Goal: Task Accomplishment & Management: Manage account settings

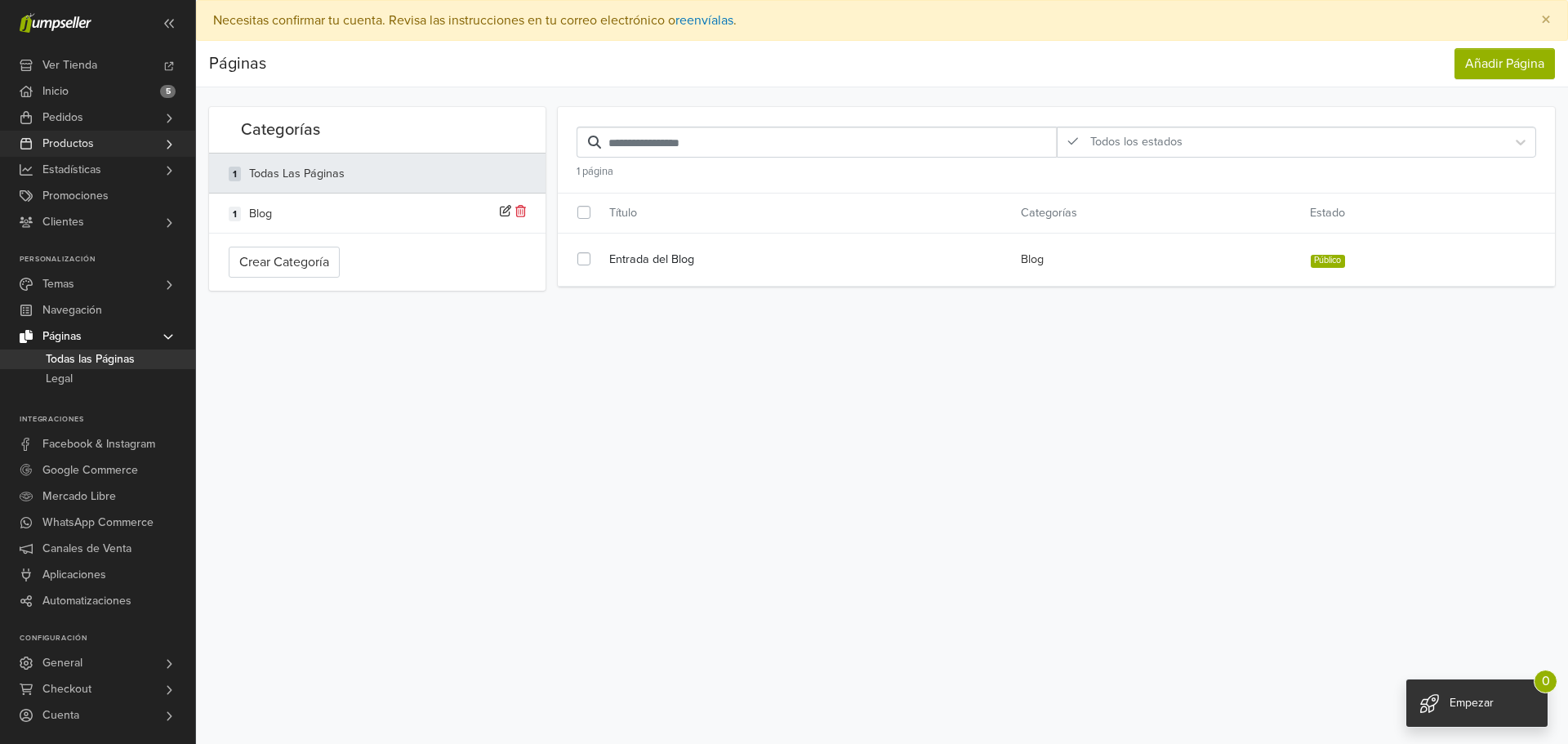
click at [84, 140] on span "Productos" at bounding box center [68, 144] width 51 height 27
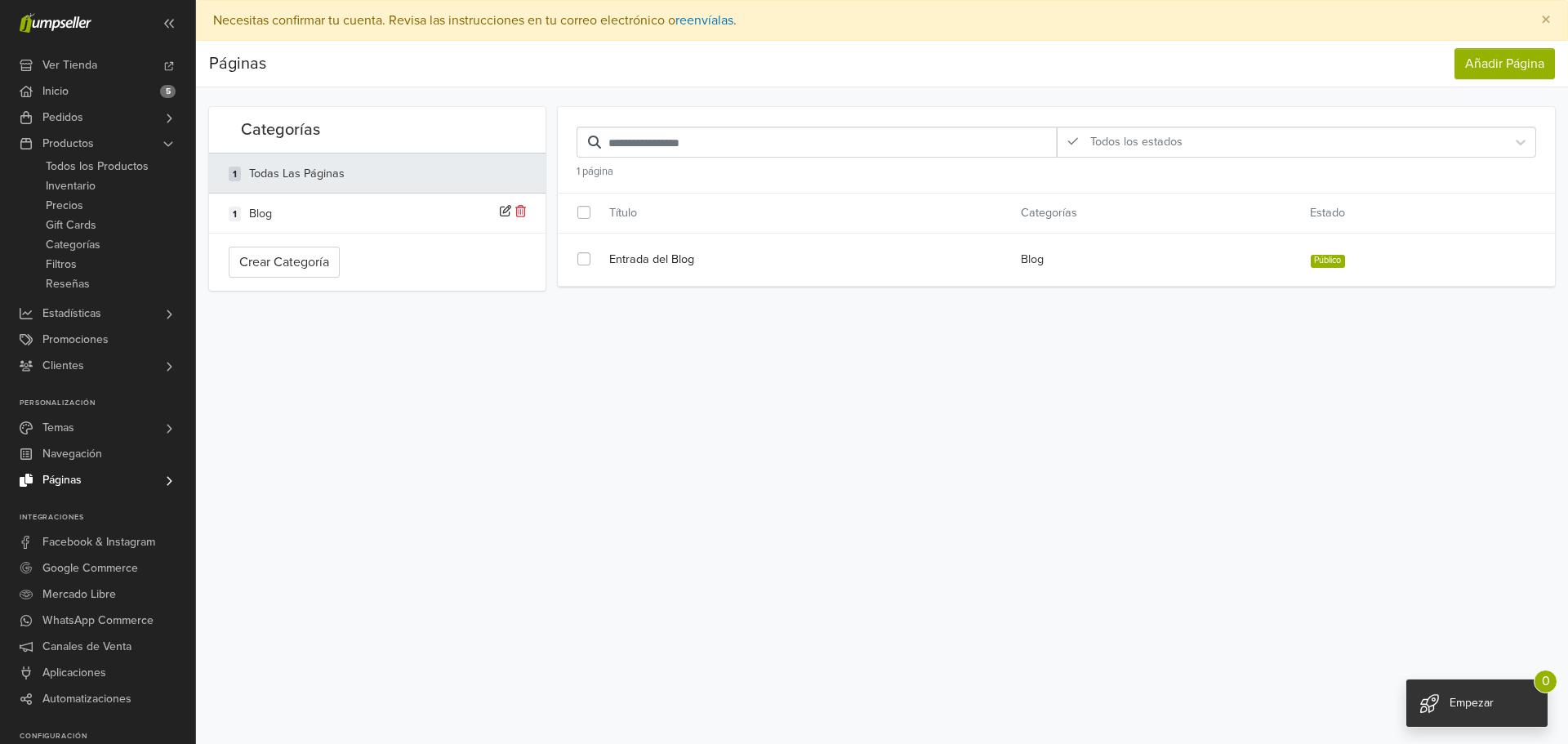
click at [66, 480] on span "Páginas" at bounding box center [62, 480] width 39 height 27
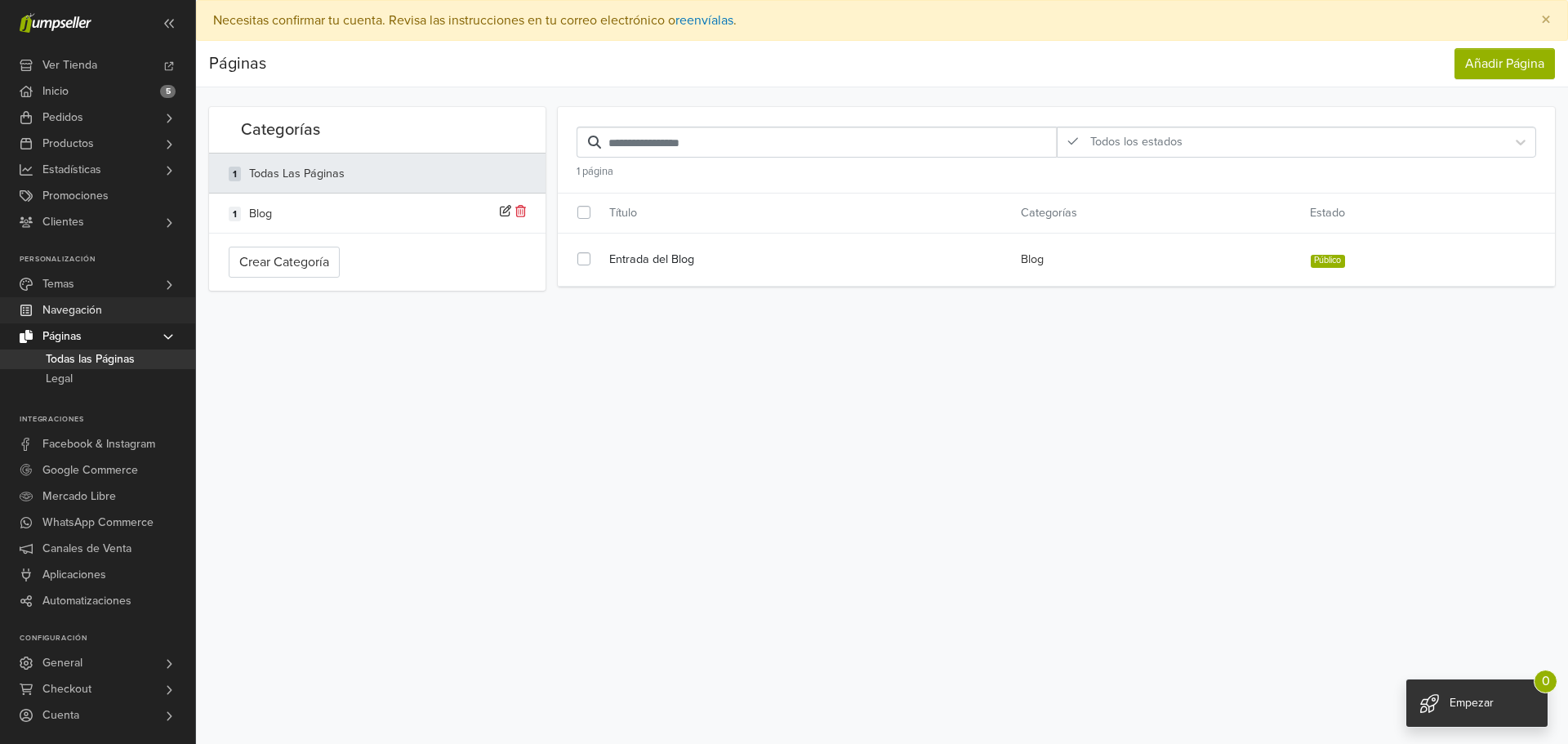
click at [79, 312] on span "Navegación" at bounding box center [72, 311] width 59 height 27
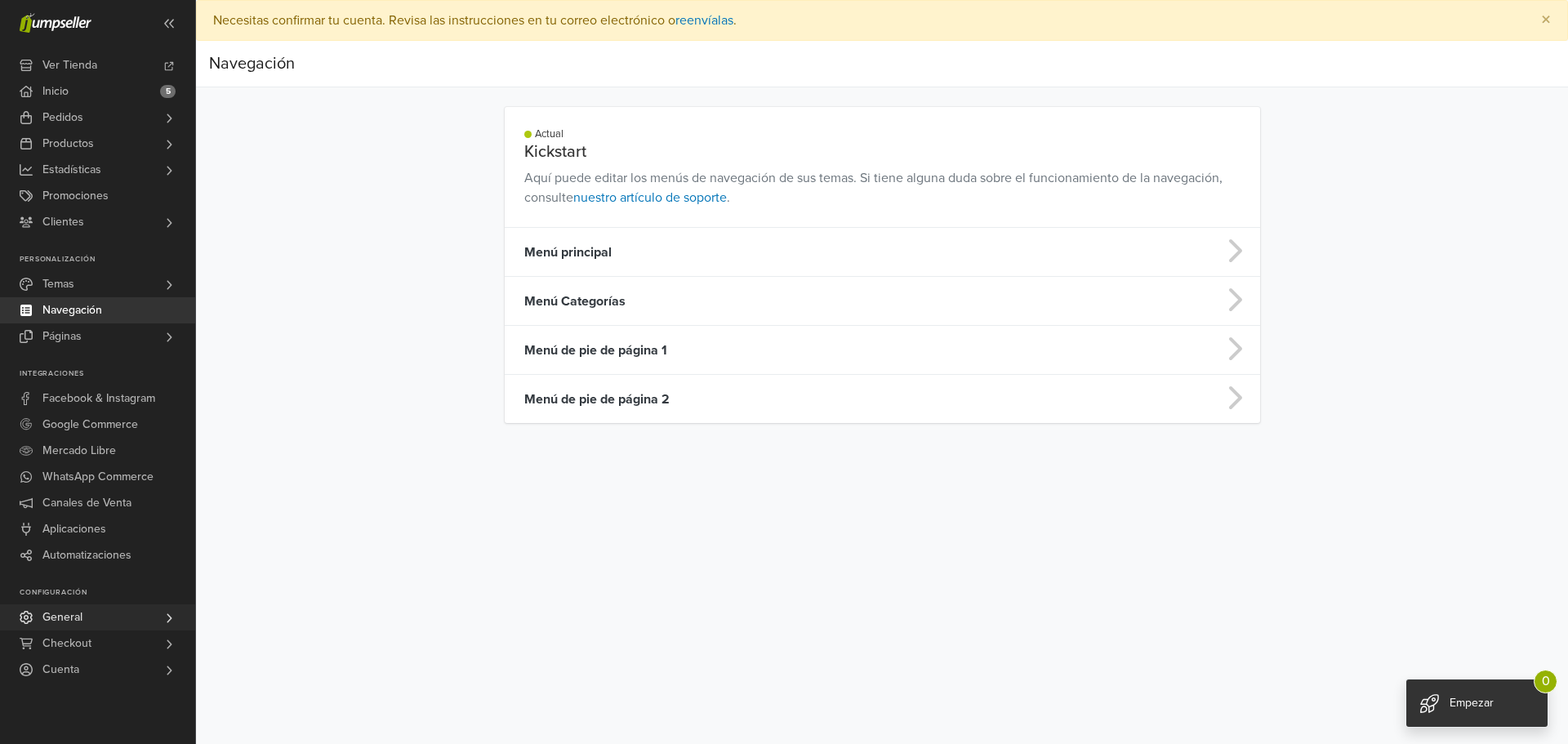
click at [81, 621] on span "General" at bounding box center [62, 617] width 40 height 27
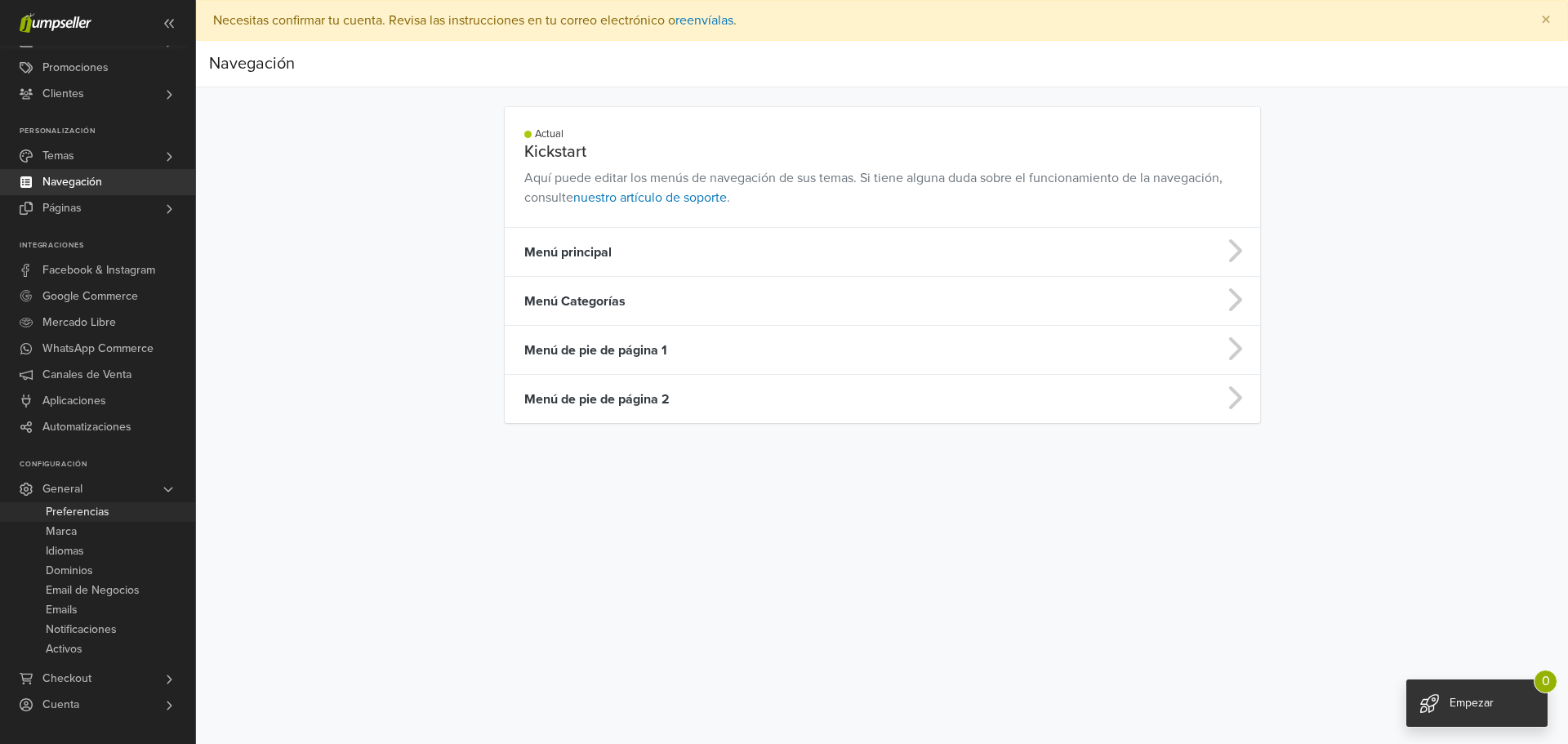
click at [70, 512] on span "Preferencias" at bounding box center [78, 512] width 64 height 19
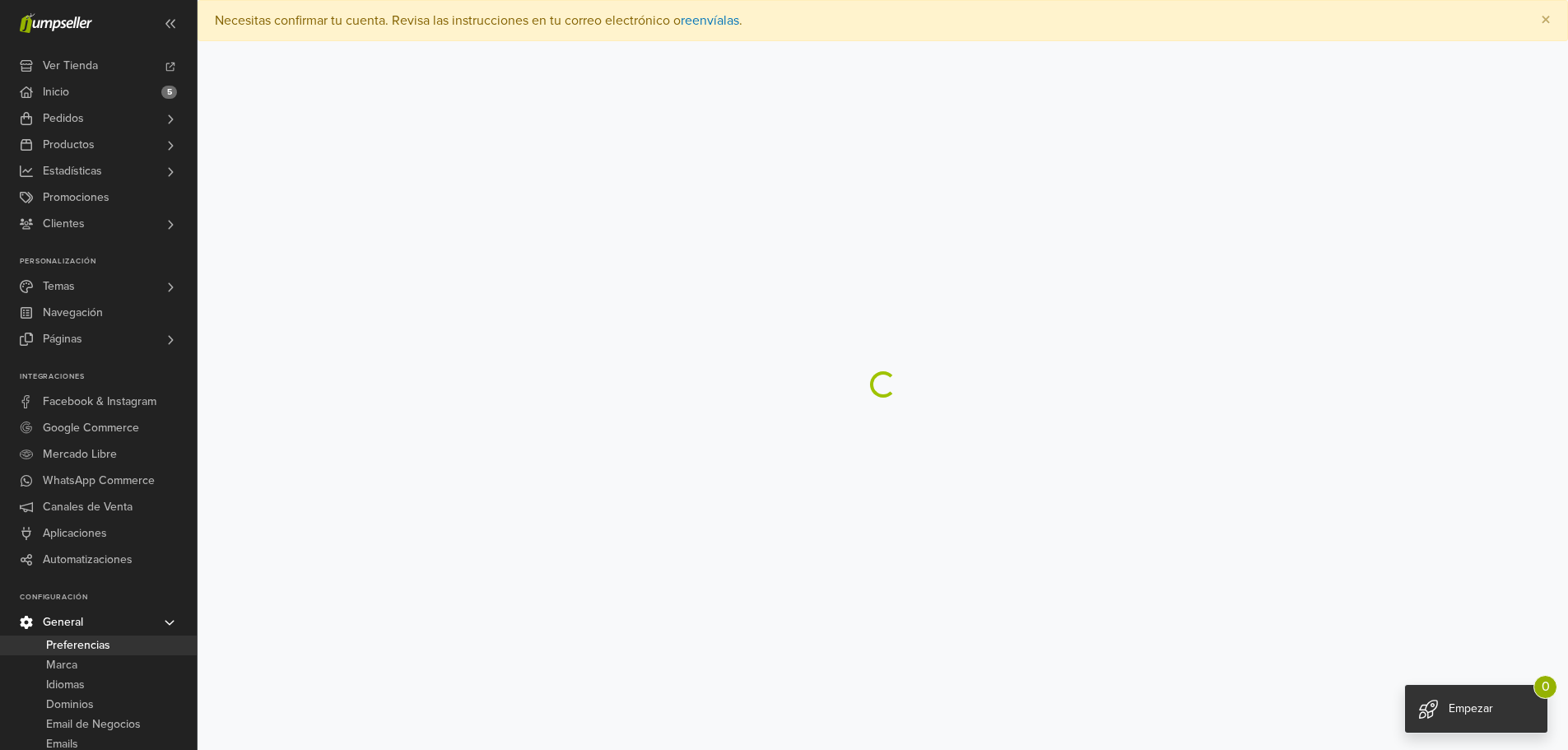
select select "*"
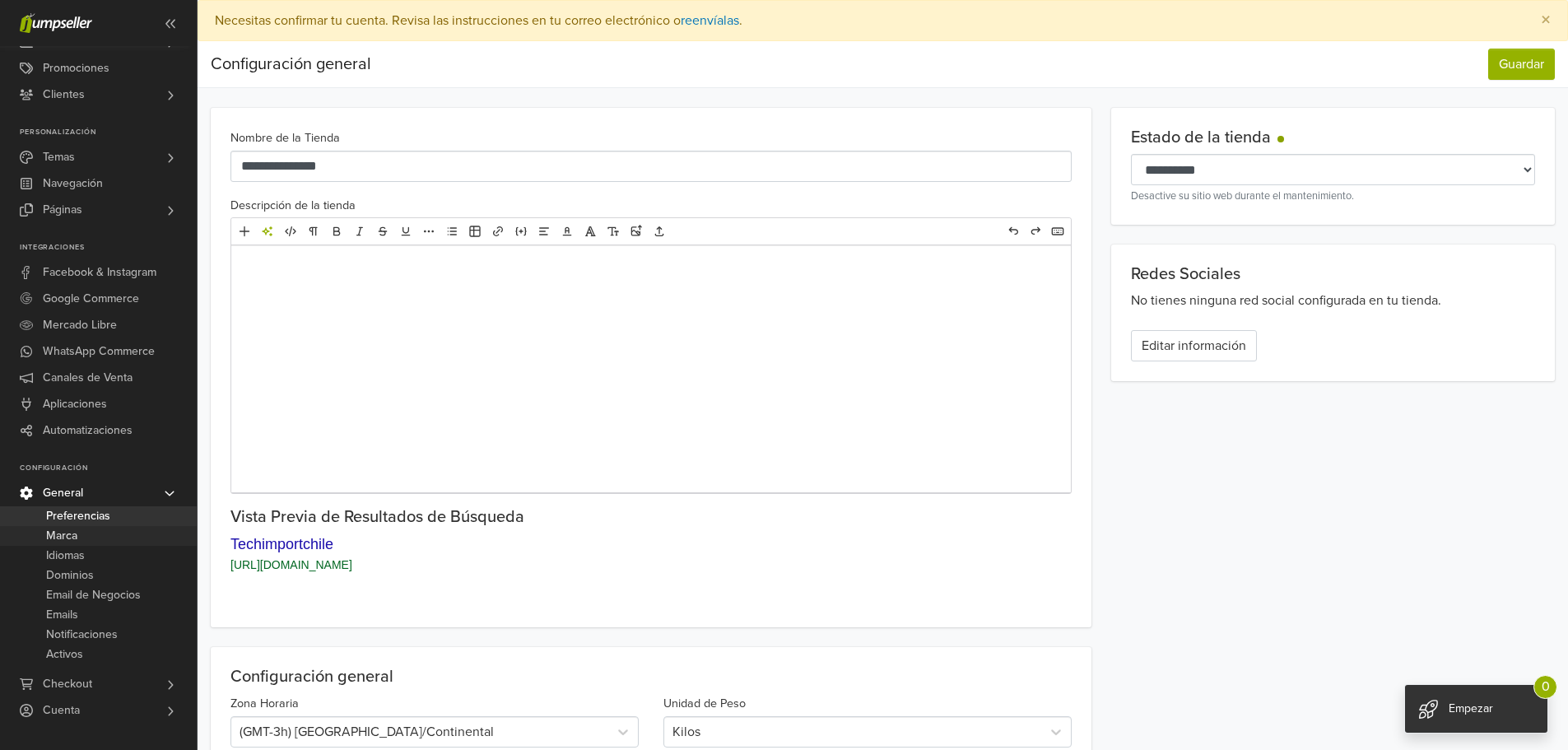
click at [71, 536] on span "Marca" at bounding box center [62, 536] width 31 height 20
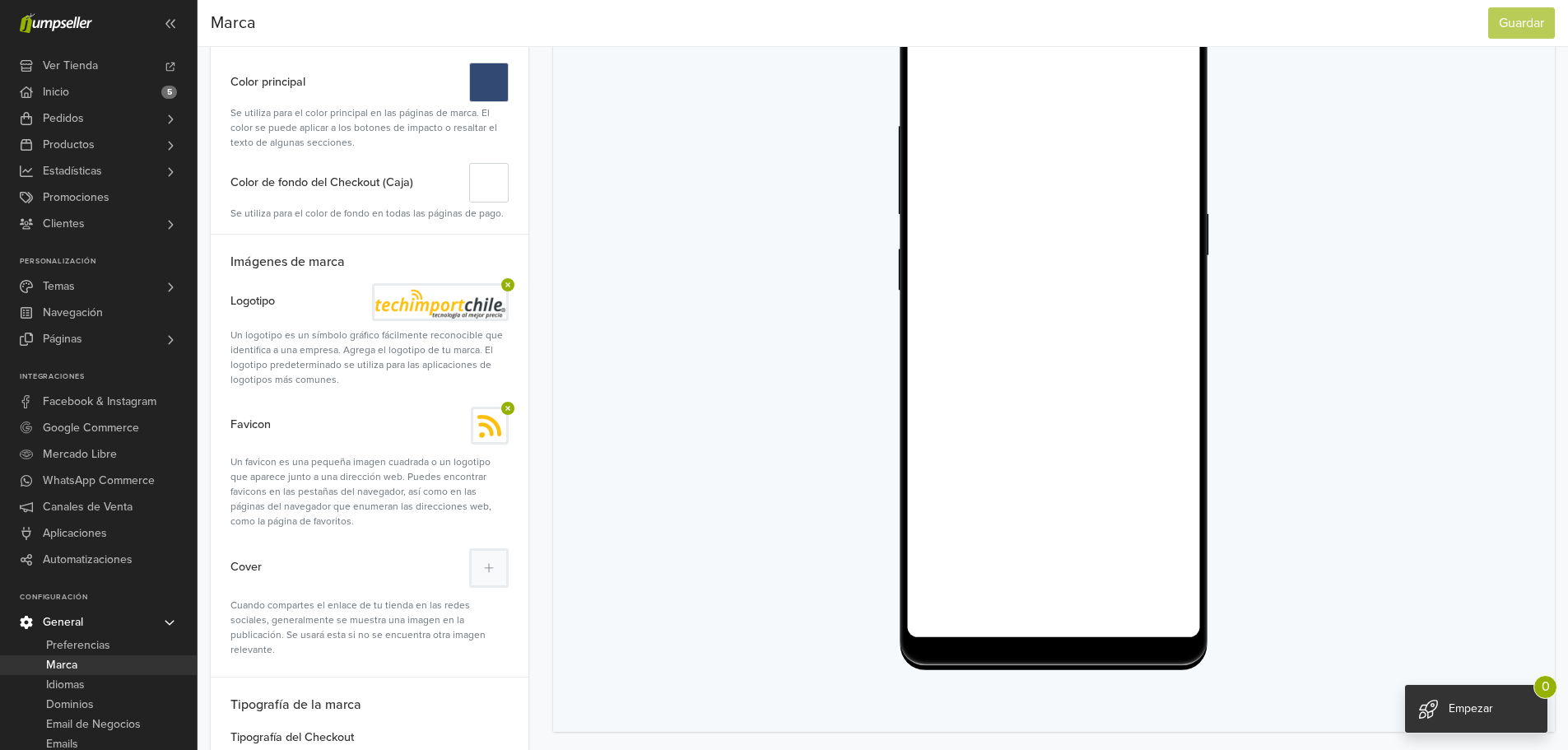
scroll to position [349, 0]
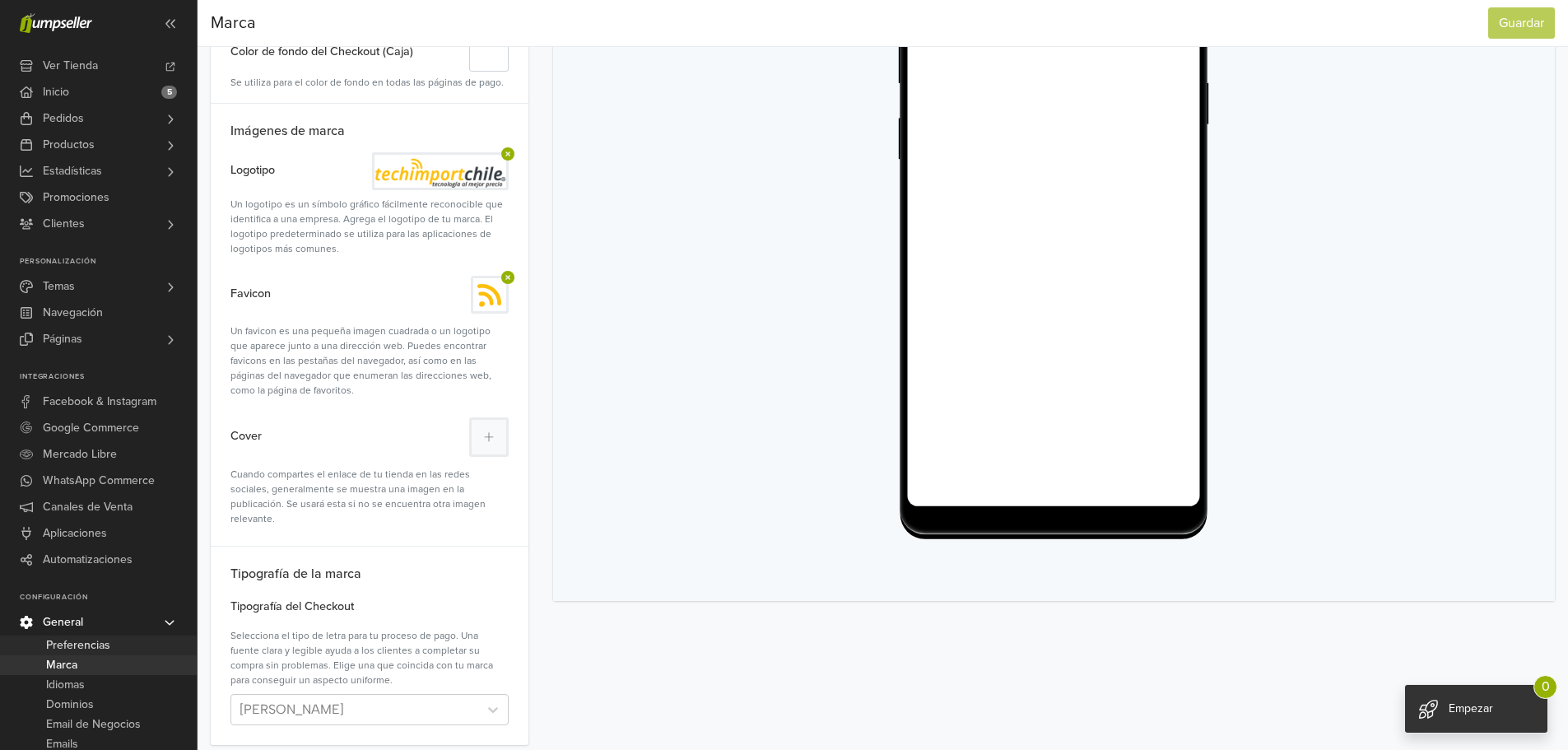
click at [61, 642] on span "Preferencias" at bounding box center [78, 646] width 64 height 20
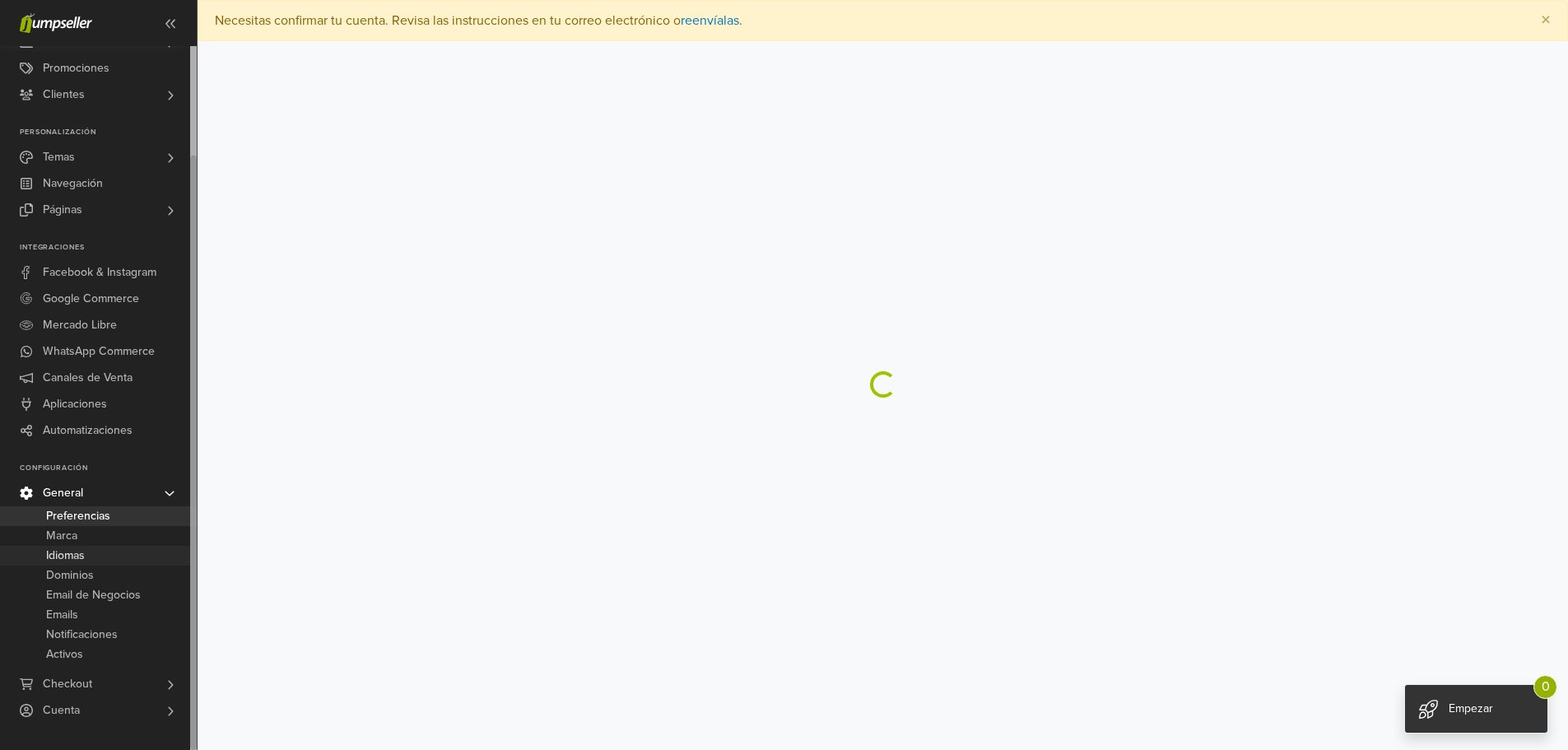
select select "*"
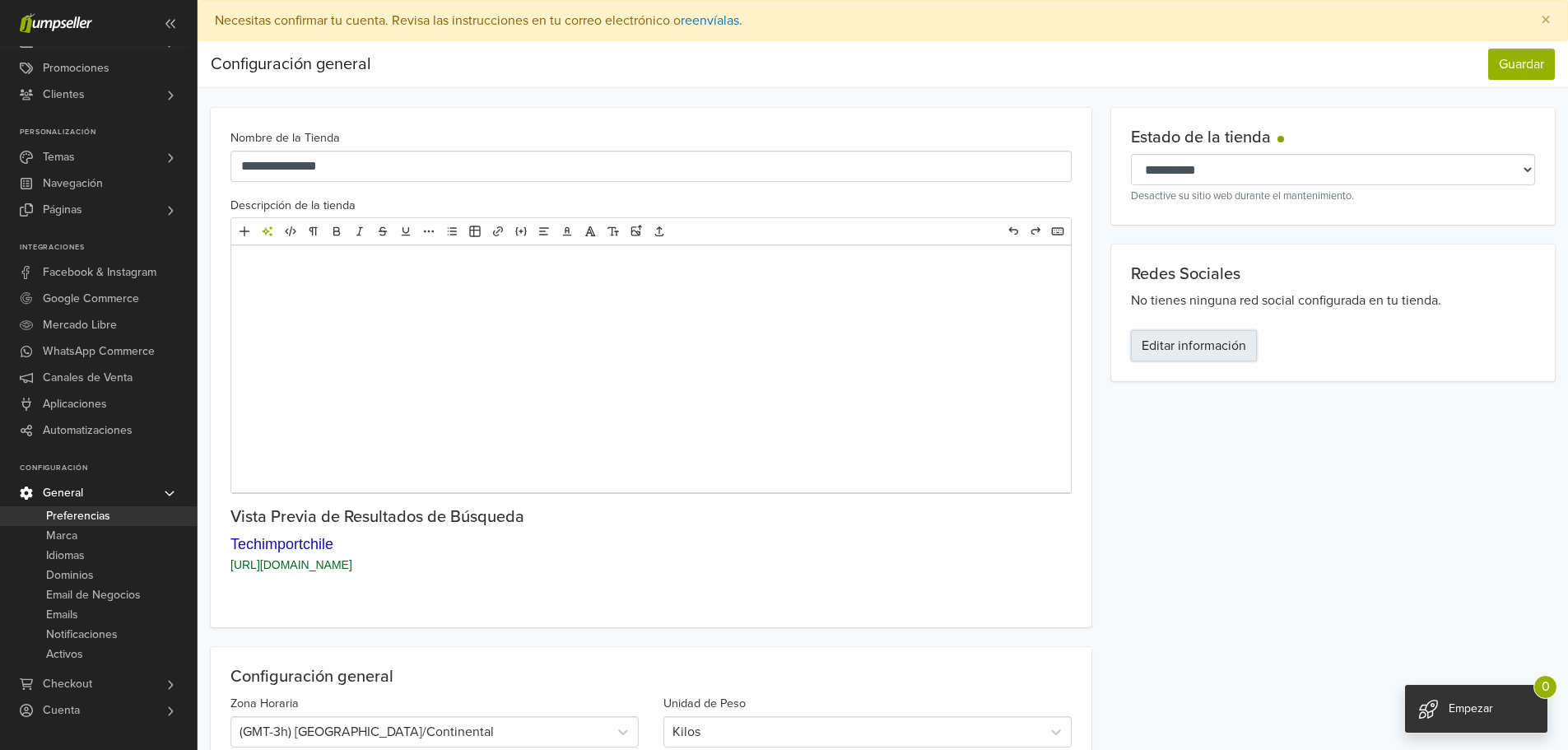
click at [1192, 351] on link "Editar información" at bounding box center [1193, 345] width 126 height 31
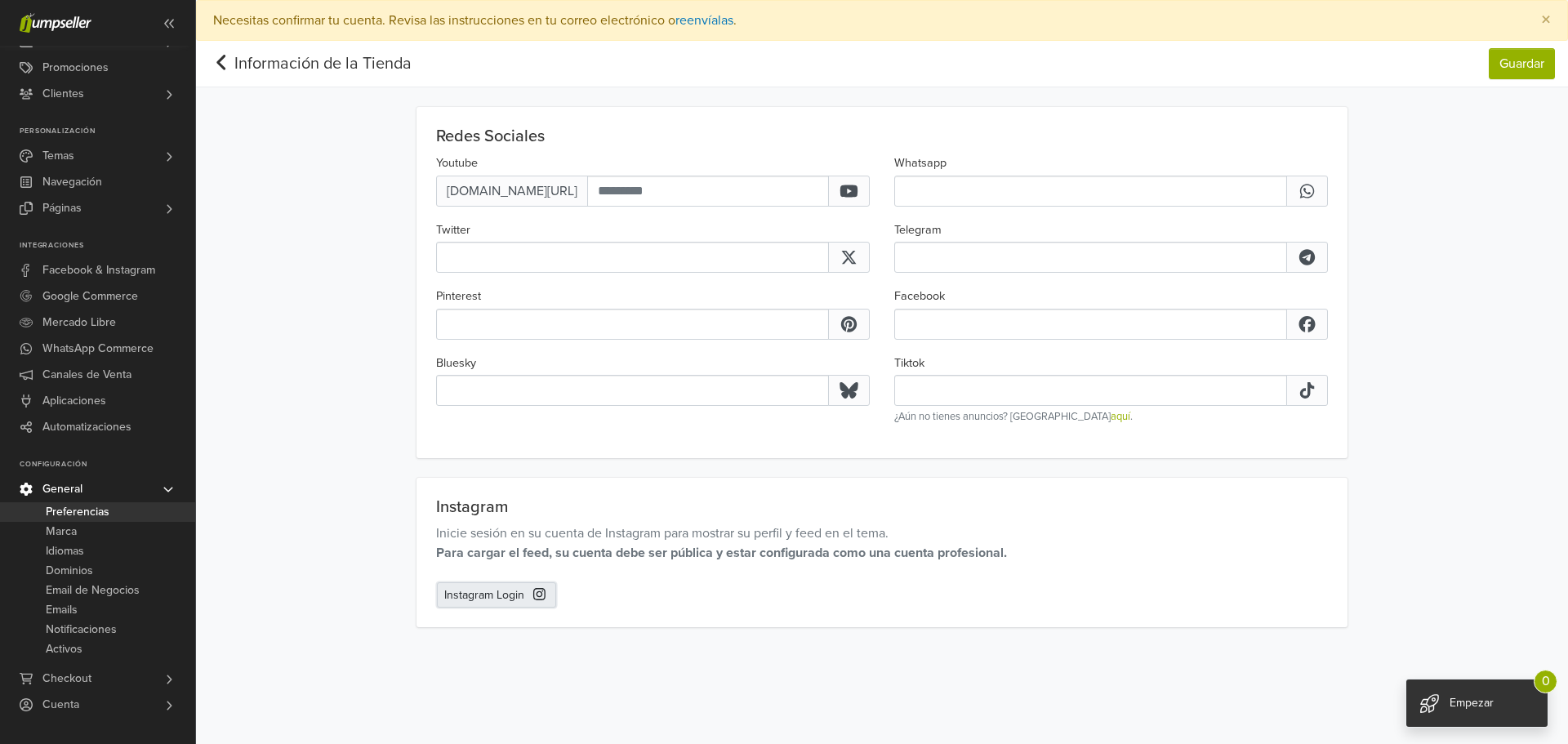
click at [519, 596] on link "Instagram Login" at bounding box center [496, 594] width 119 height 26
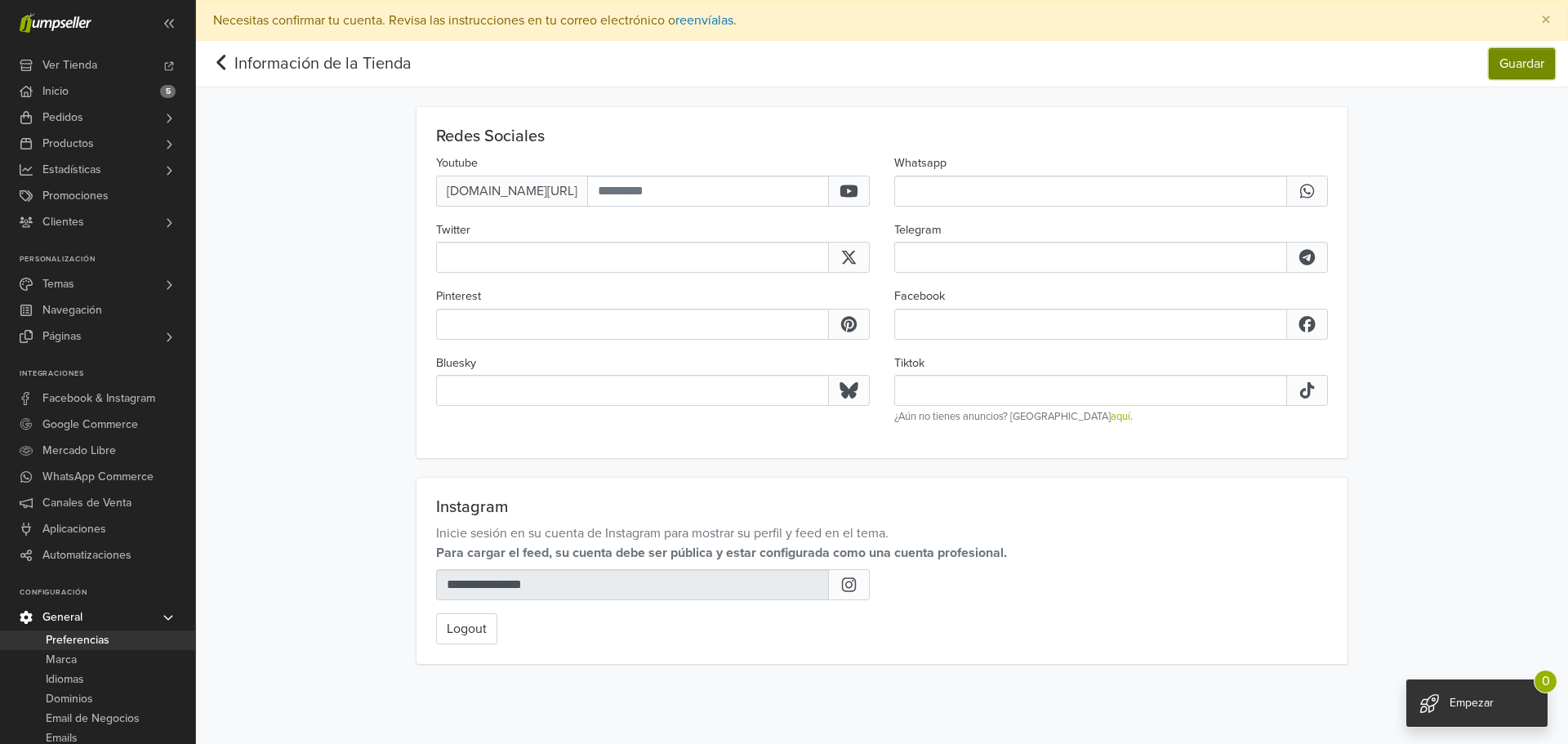
click at [1513, 63] on button "Guardar" at bounding box center [1522, 63] width 66 height 31
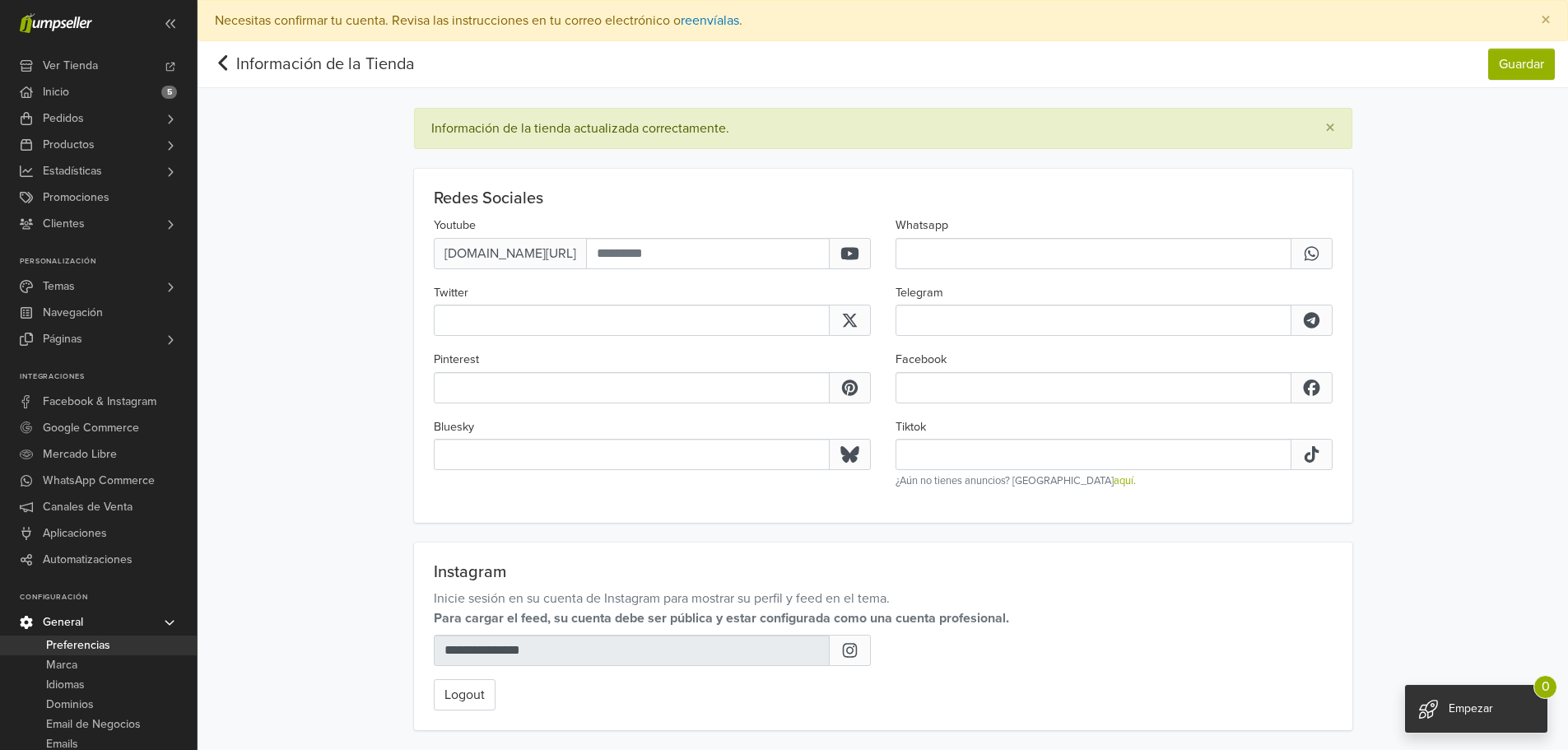
click at [238, 67] on link "Información de la Tienda" at bounding box center [325, 64] width 178 height 20
select select "*"
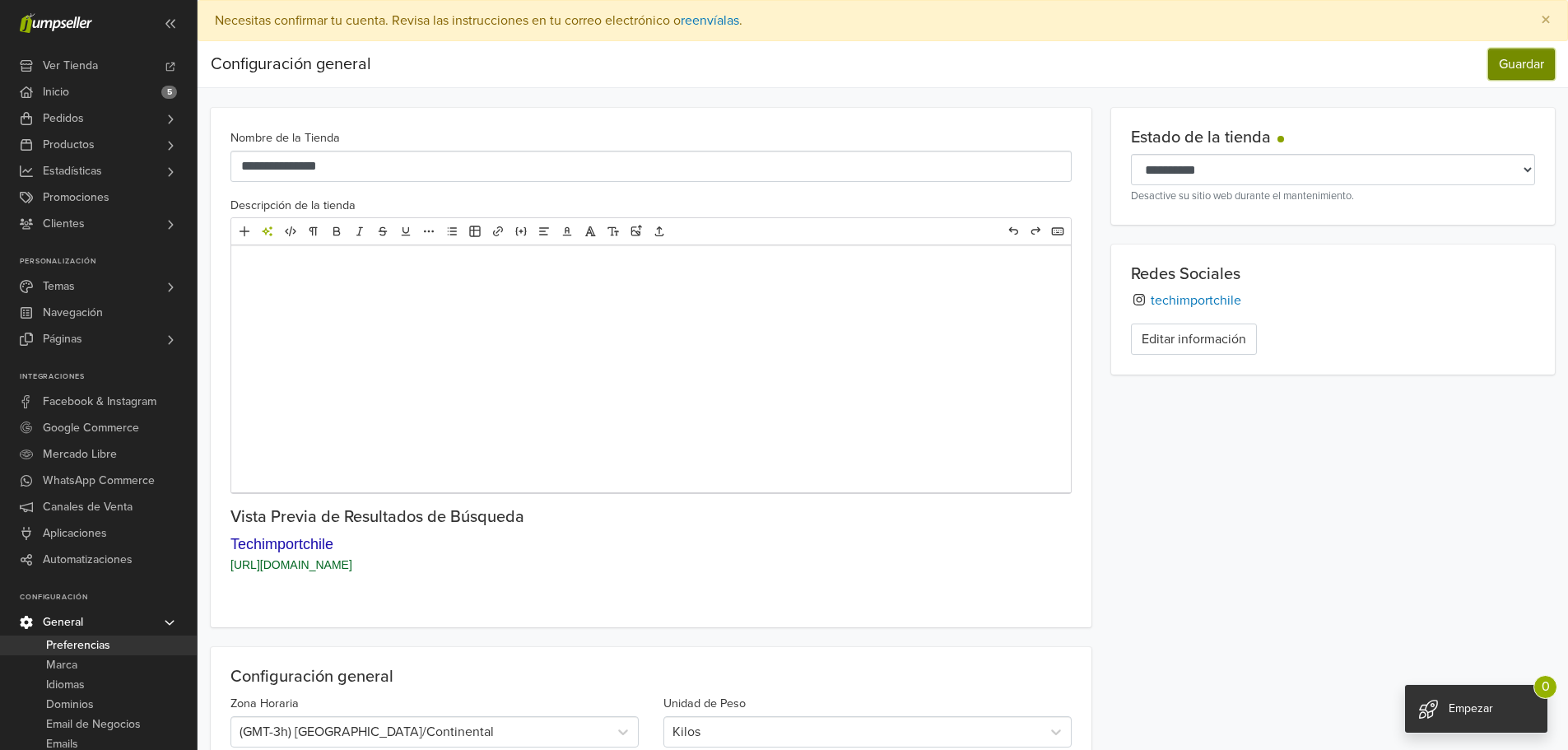
click at [1511, 69] on button "Guardar" at bounding box center [1521, 63] width 67 height 31
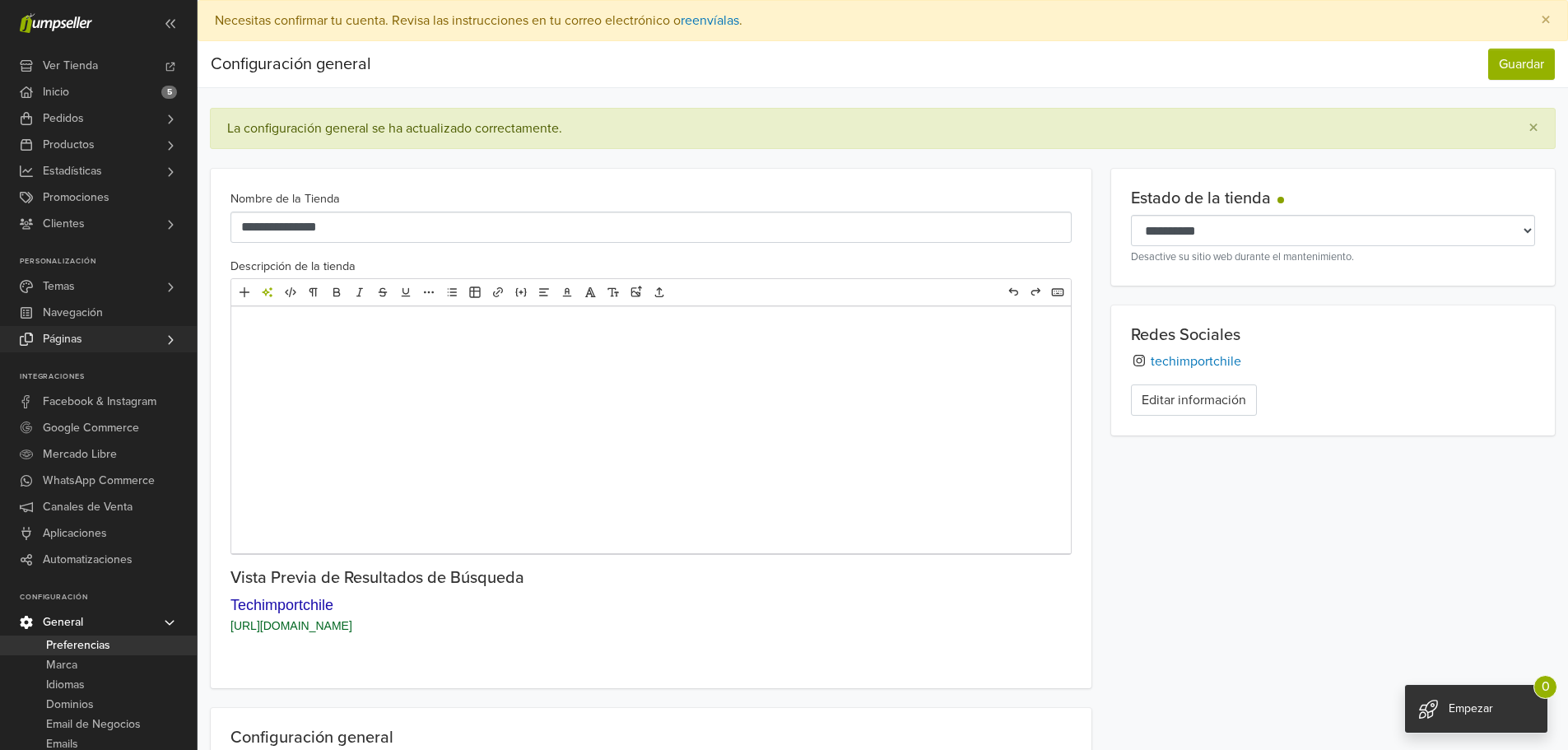
click at [70, 337] on span "Páginas" at bounding box center [62, 340] width 39 height 27
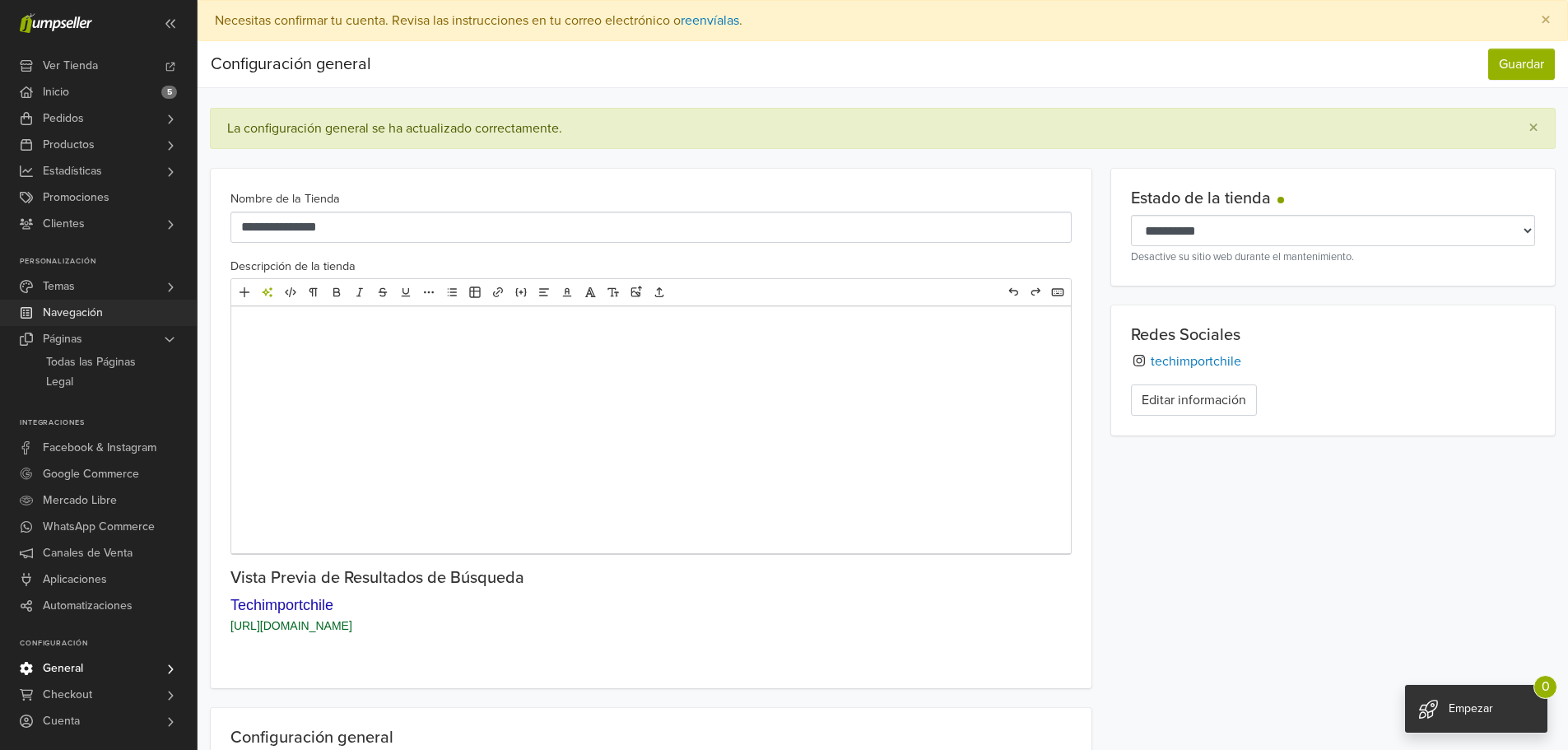
click at [63, 316] on span "Navegación" at bounding box center [72, 313] width 60 height 27
click at [64, 289] on span "Temas" at bounding box center [59, 286] width 32 height 27
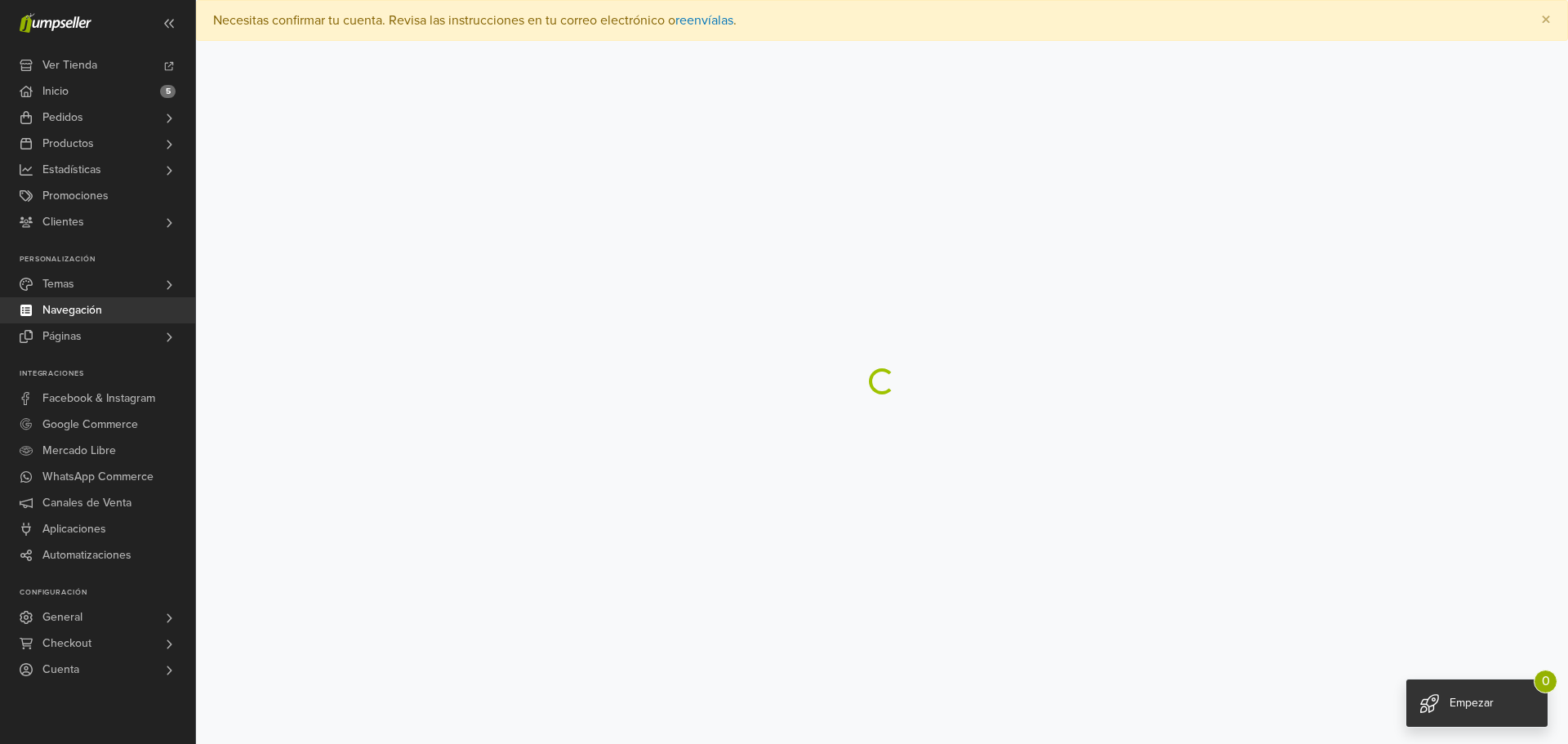
click at [64, 287] on span "Temas" at bounding box center [58, 284] width 32 height 27
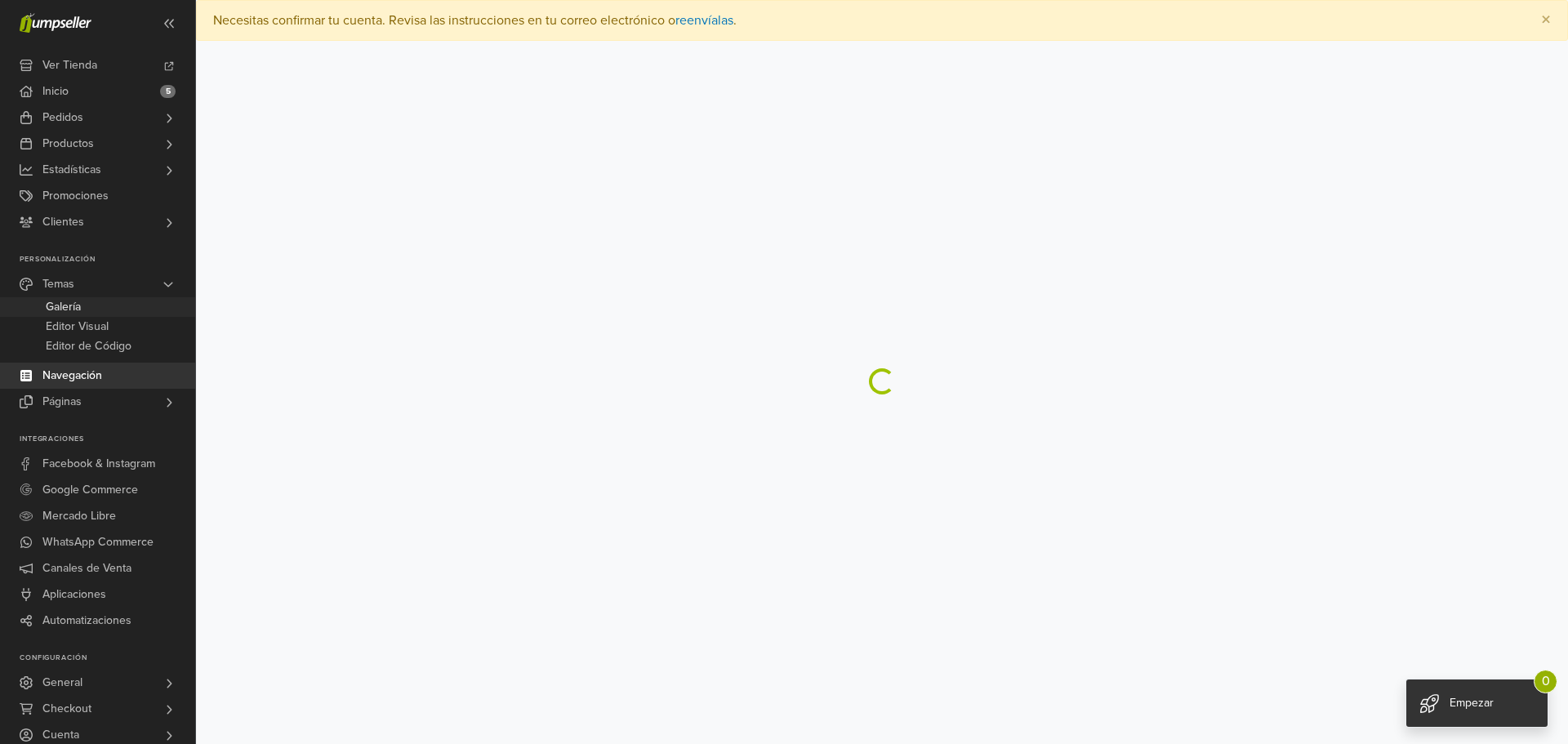
click at [61, 307] on span "Galería" at bounding box center [64, 307] width 35 height 19
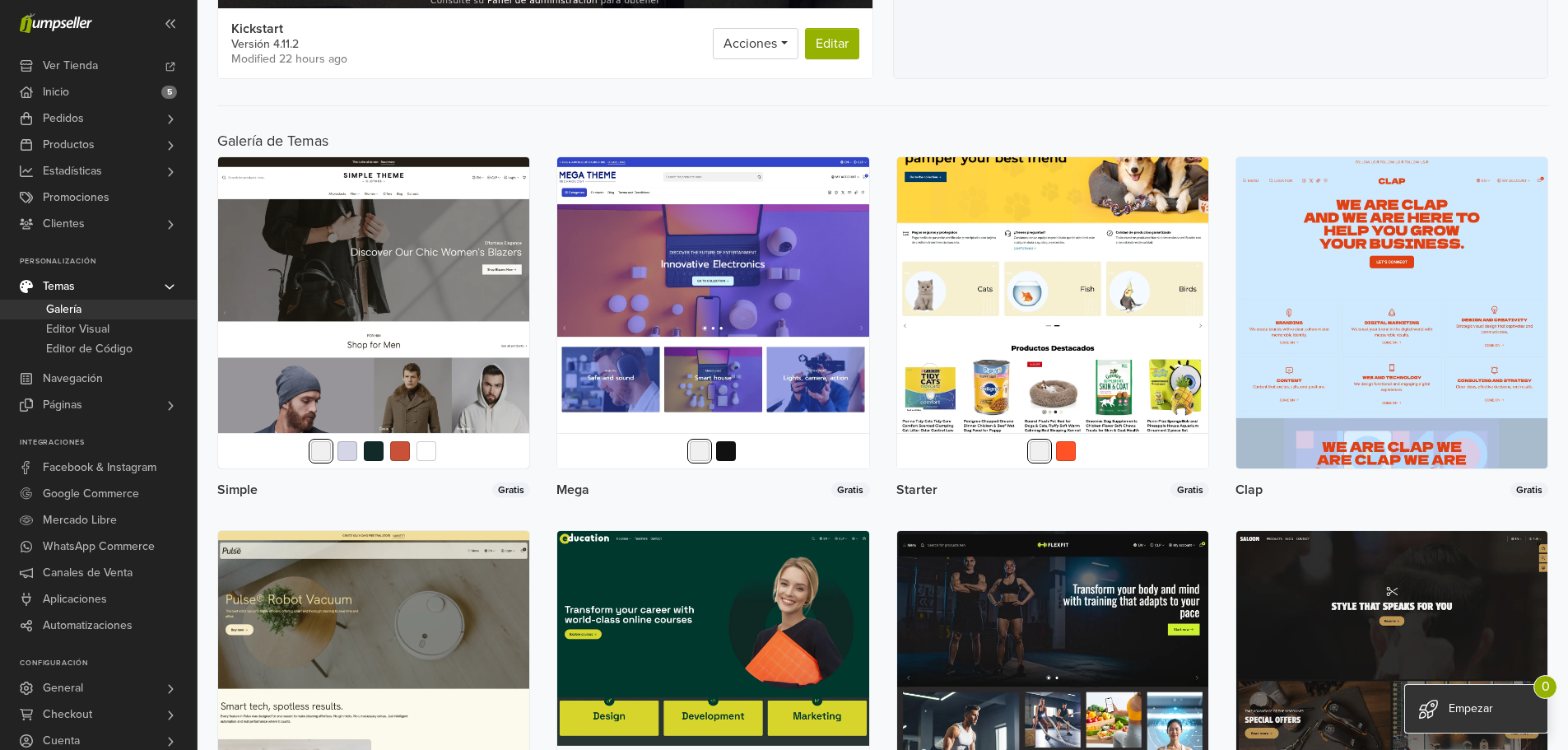
scroll to position [658, 0]
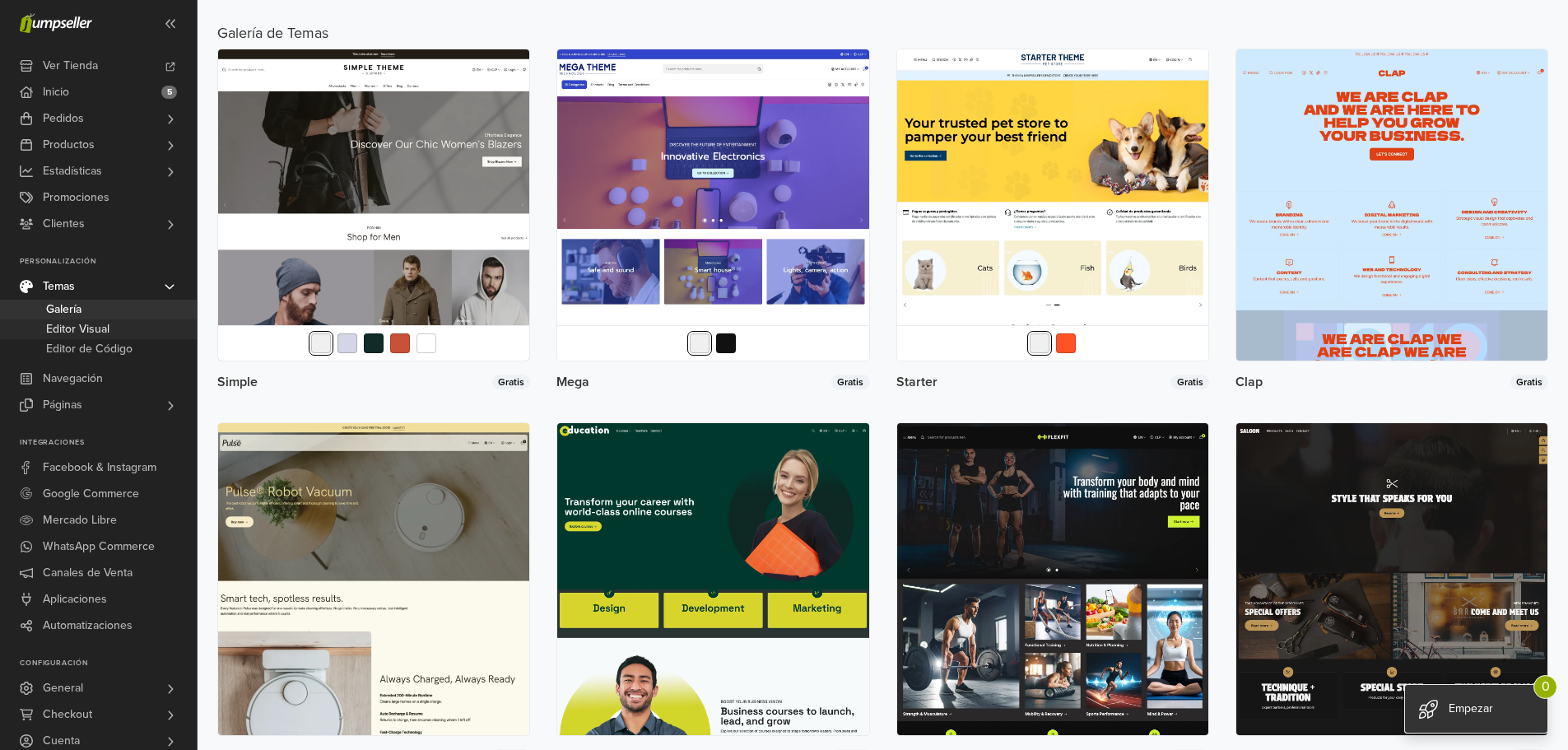
click at [80, 334] on span "Editor Visual" at bounding box center [78, 329] width 63 height 20
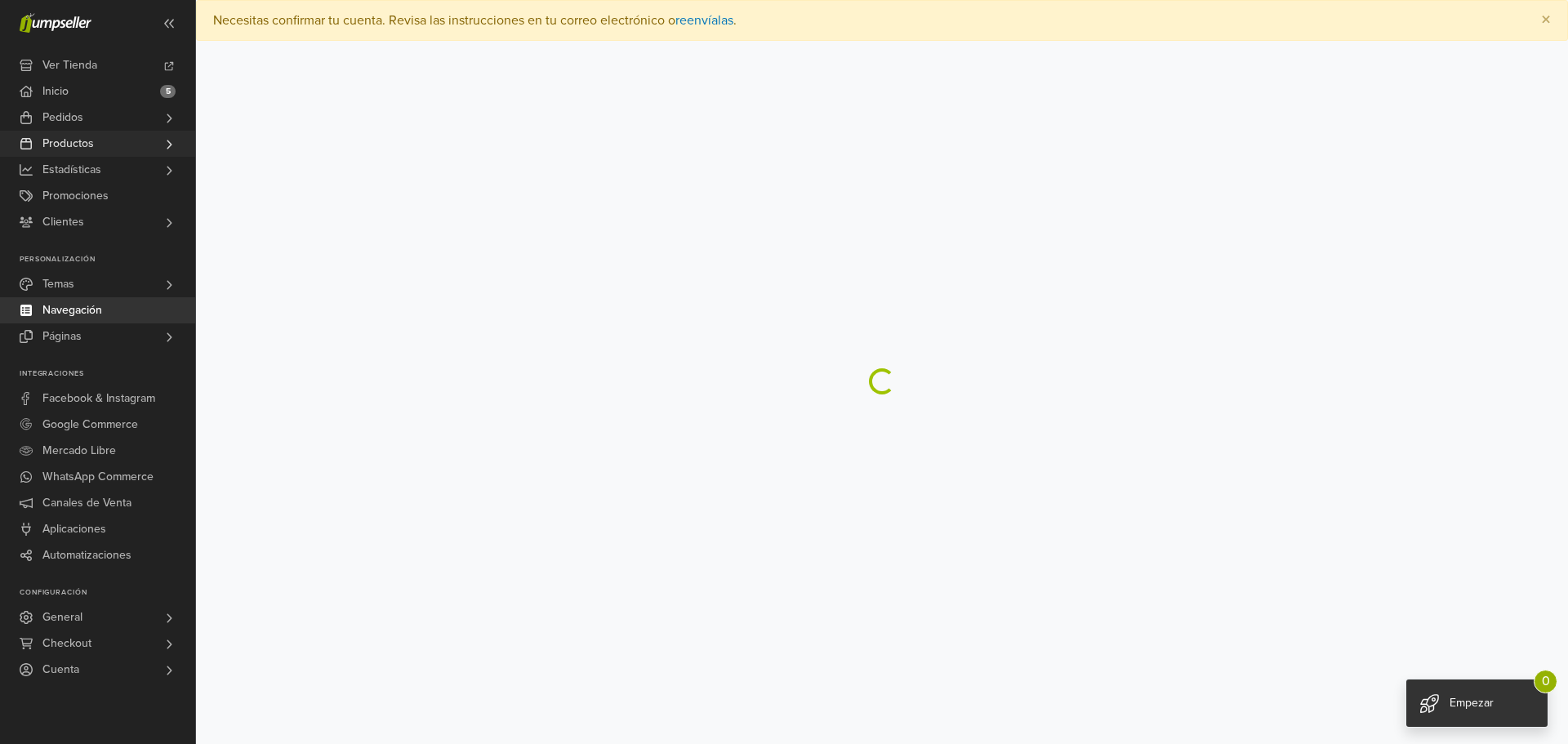
click at [67, 145] on span "Productos" at bounding box center [68, 144] width 51 height 27
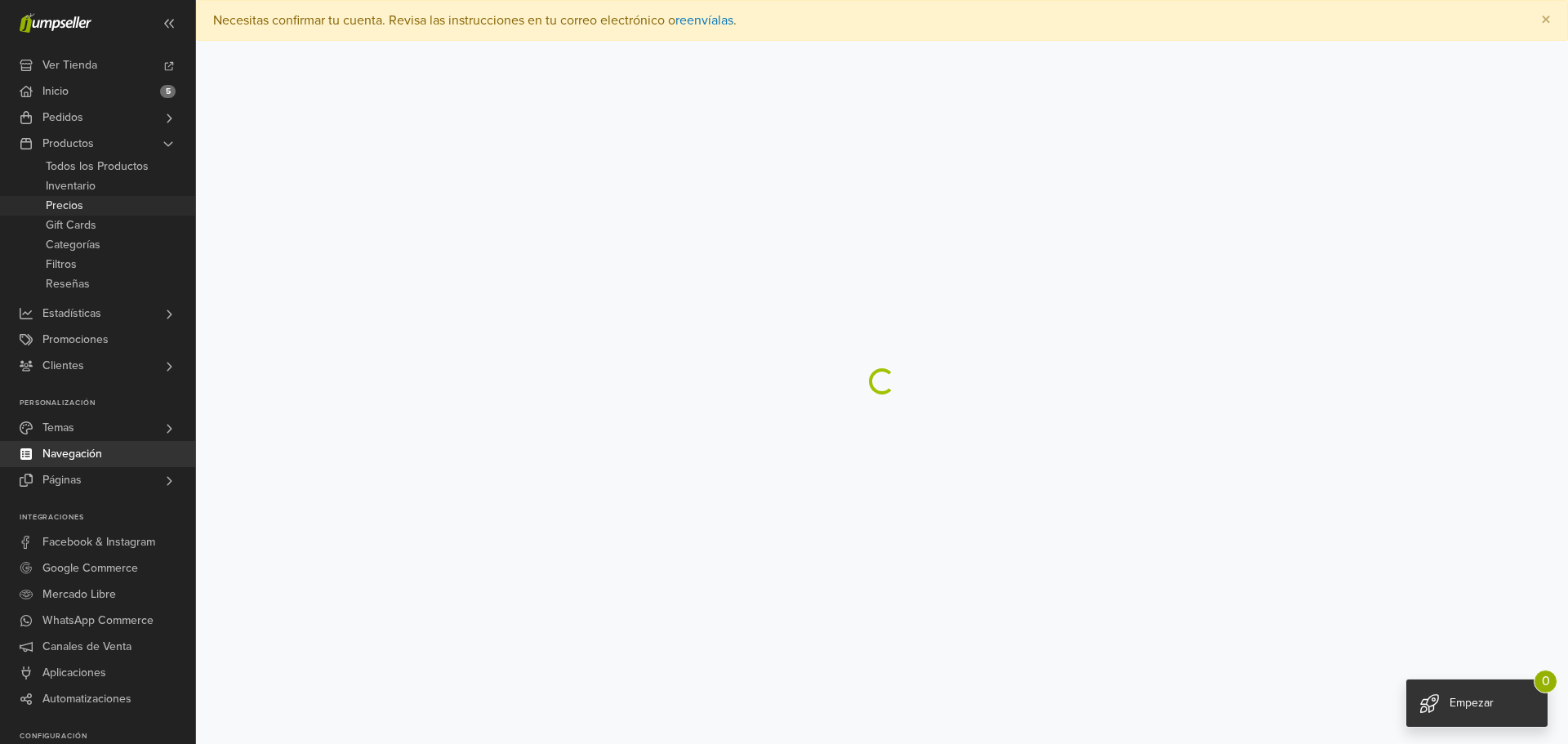
click at [66, 203] on span "Precios" at bounding box center [65, 206] width 37 height 19
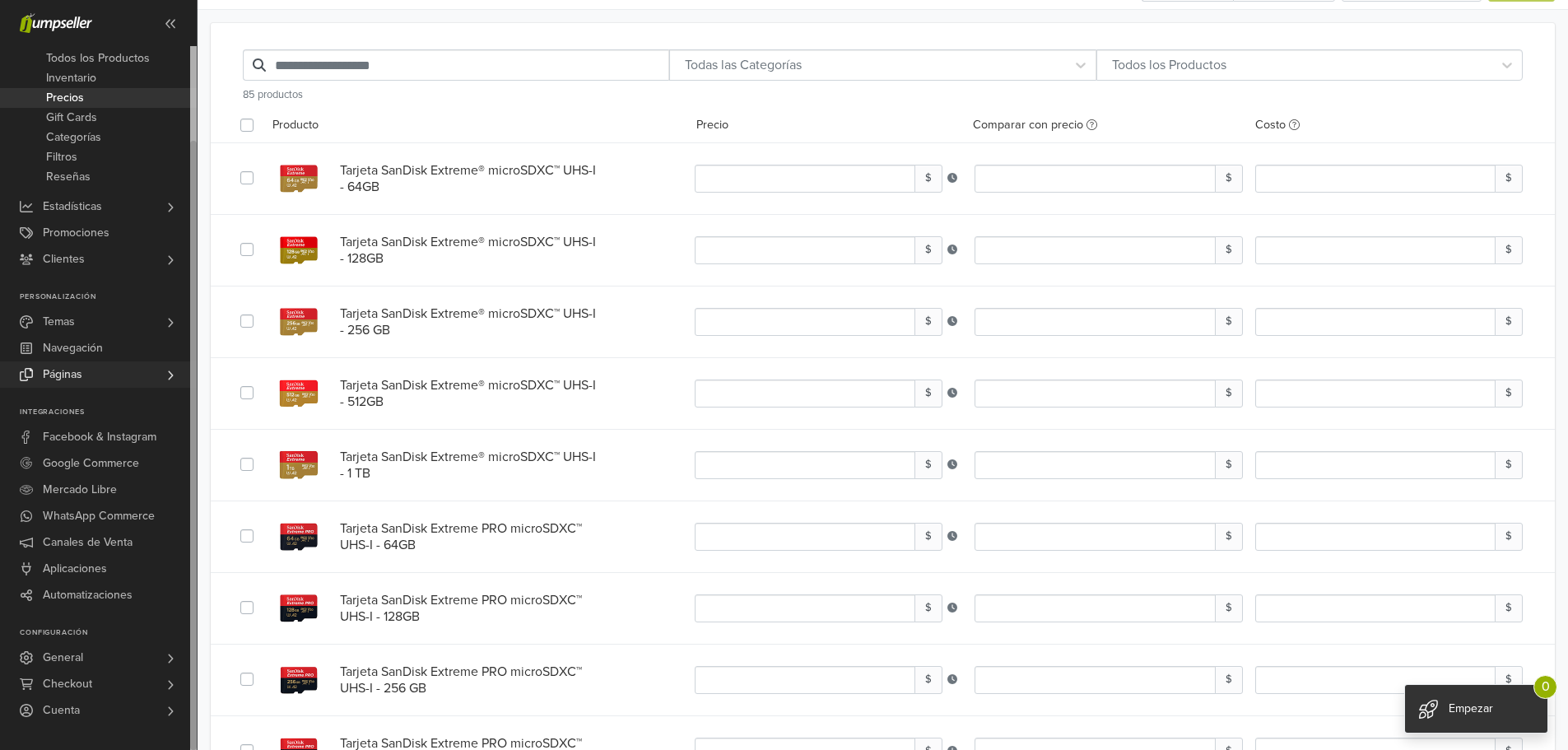
scroll to position [82, 0]
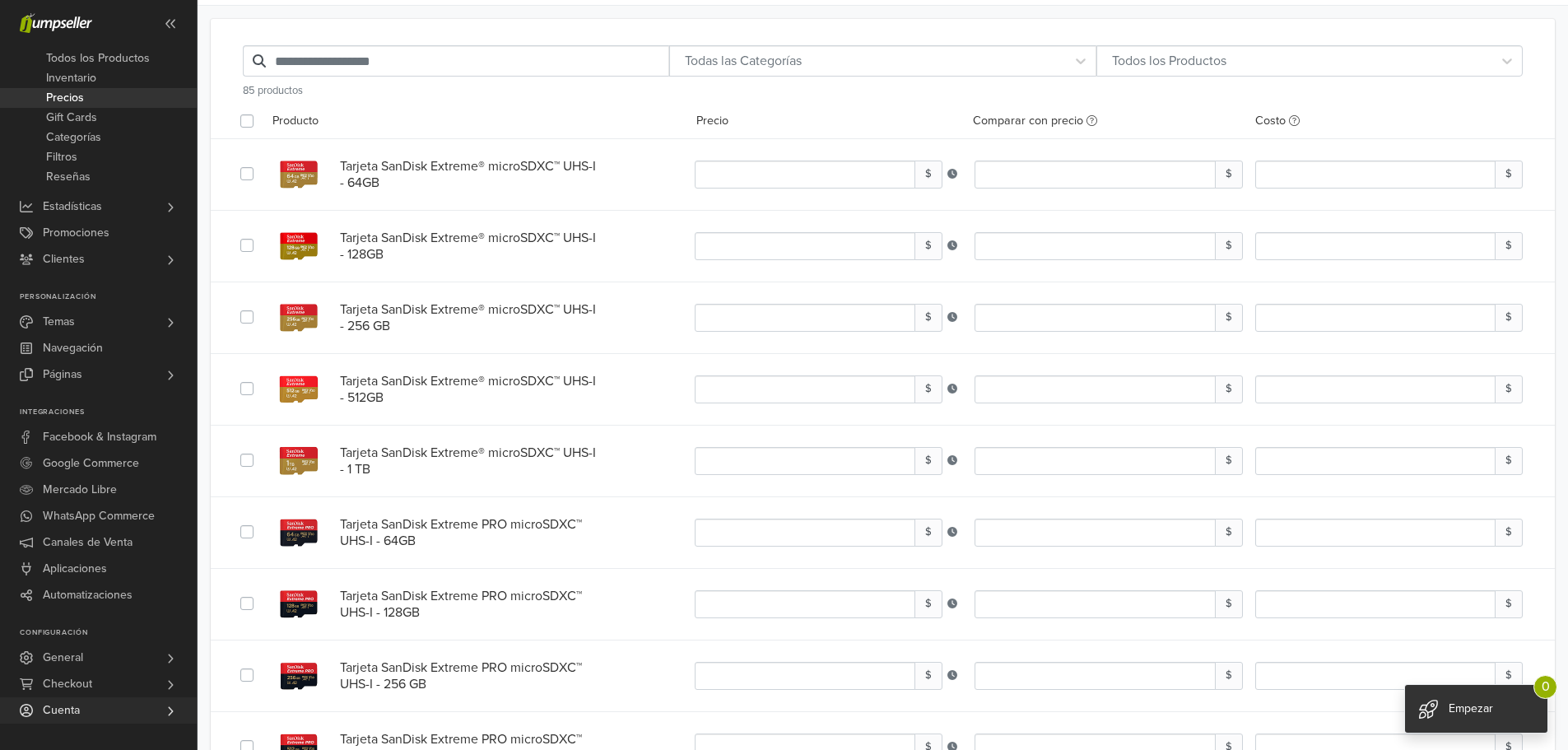
click at [76, 707] on span "Cuenta" at bounding box center [62, 711] width 37 height 27
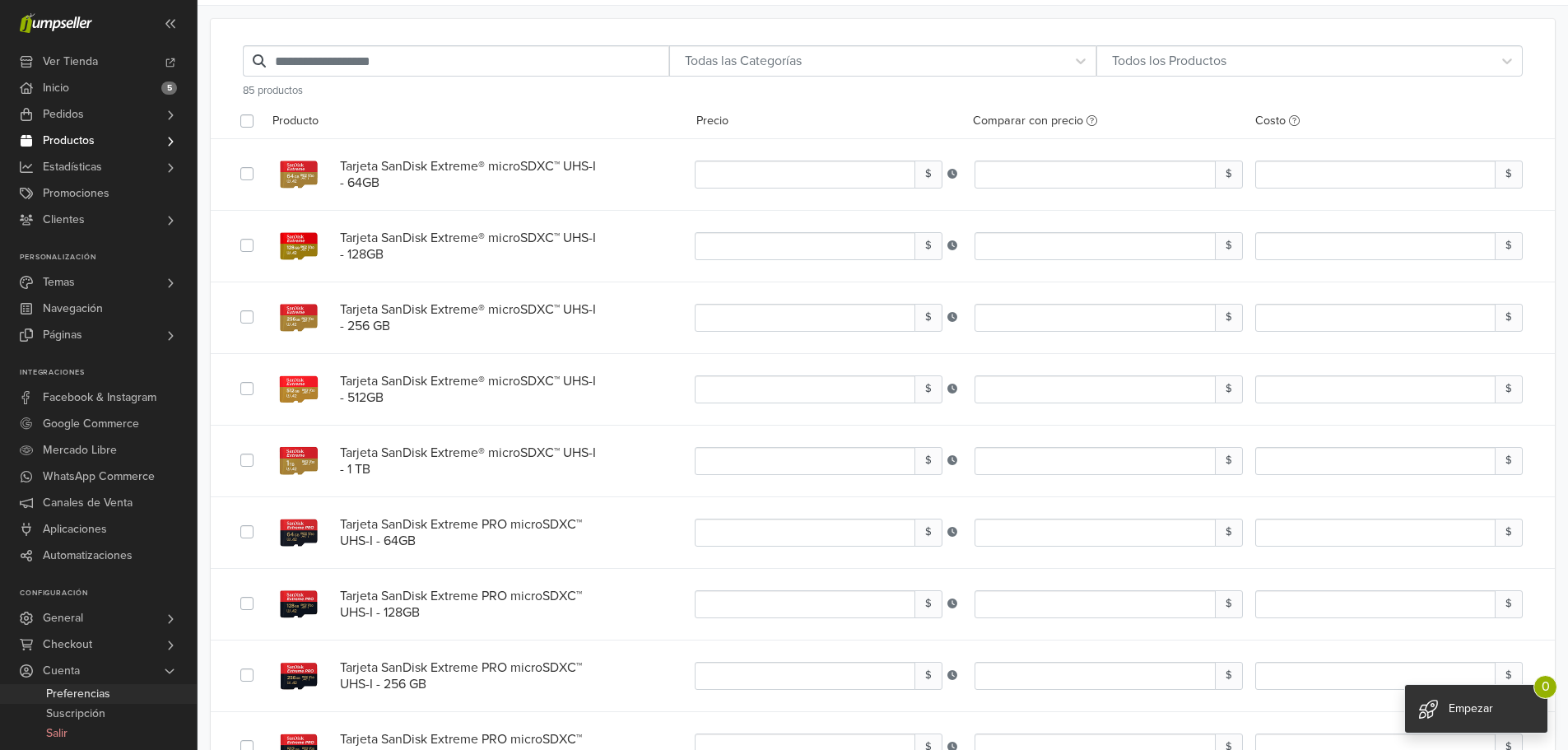
click at [80, 694] on span "Preferencias" at bounding box center [78, 694] width 64 height 20
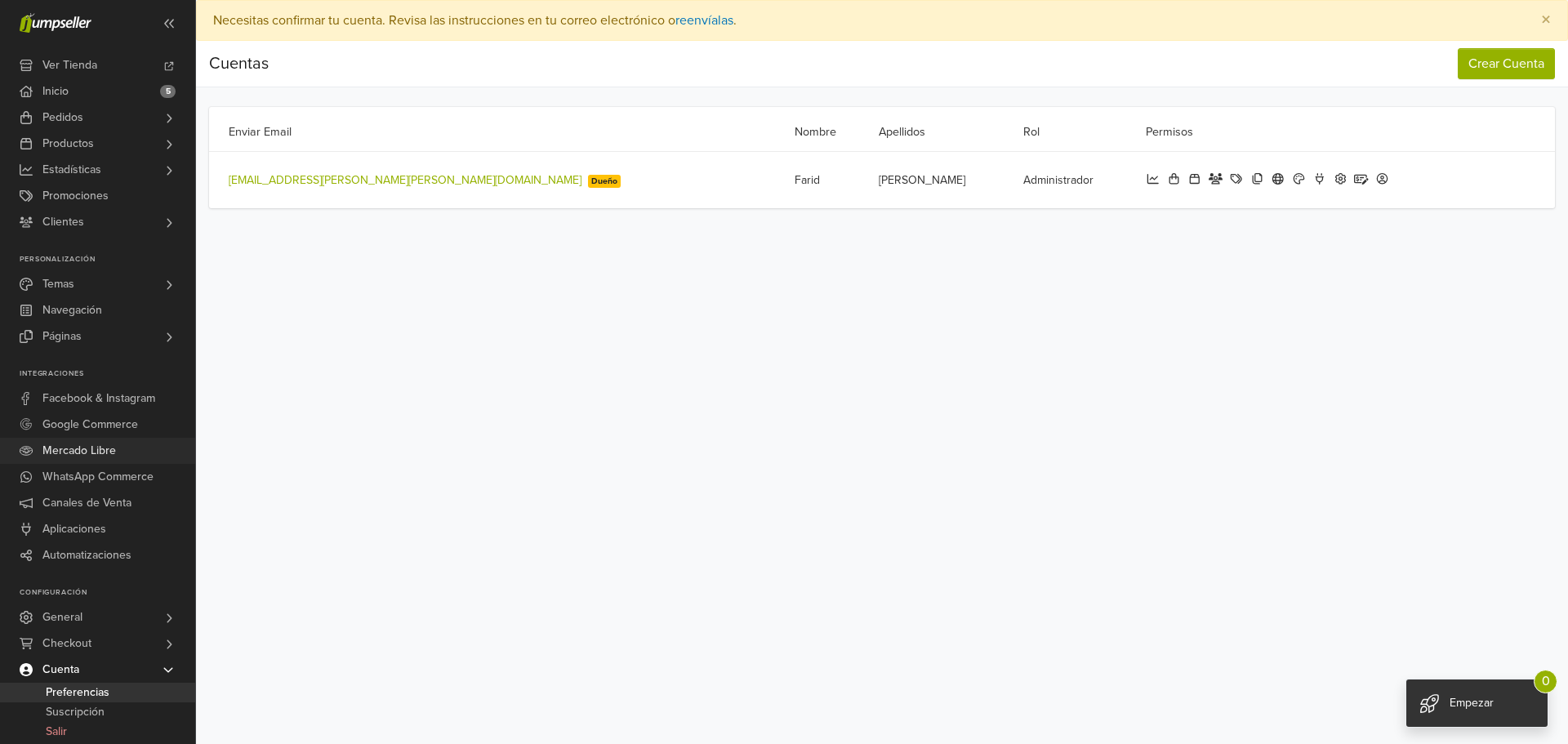
click at [80, 445] on span "Mercado Libre" at bounding box center [79, 451] width 73 height 27
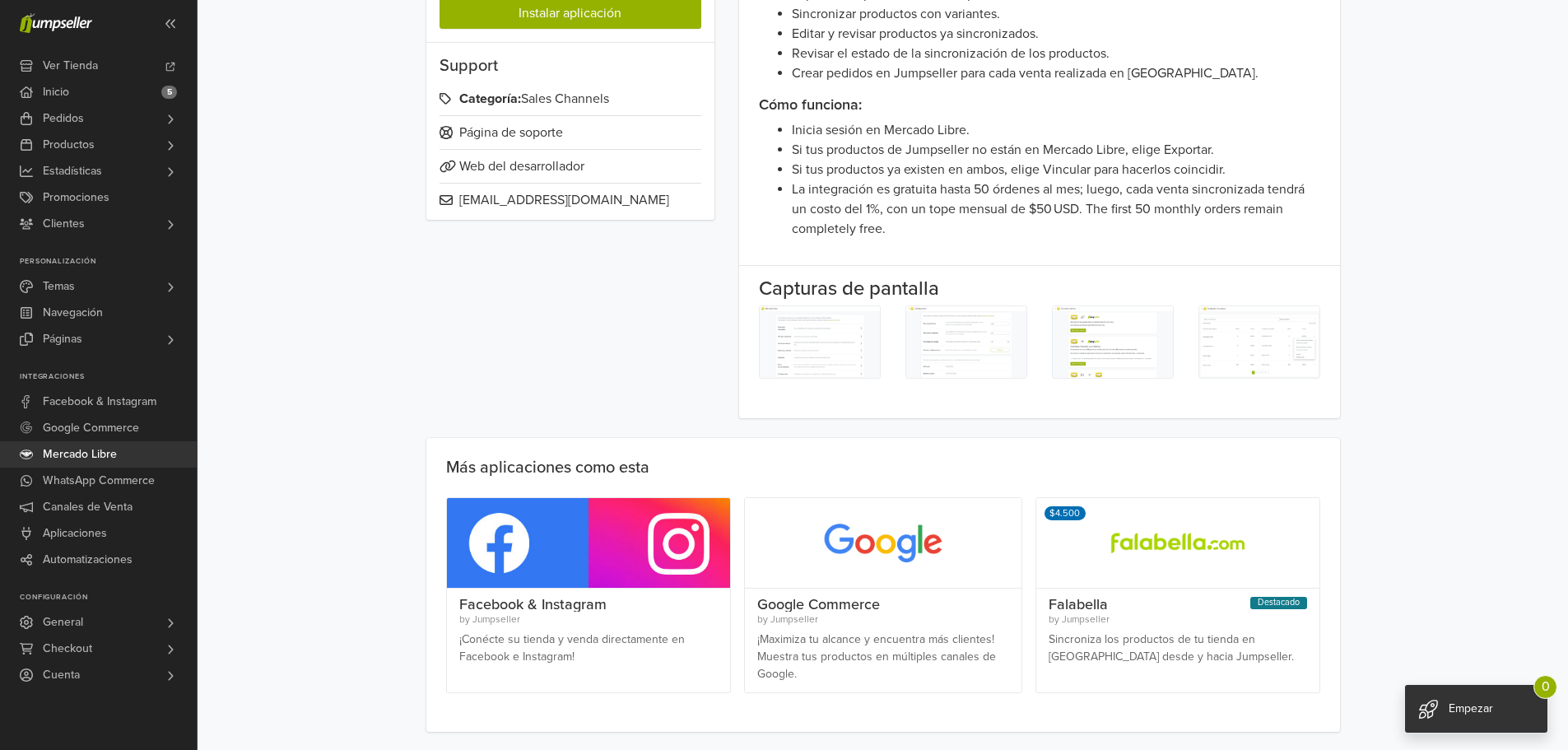
scroll to position [286, 0]
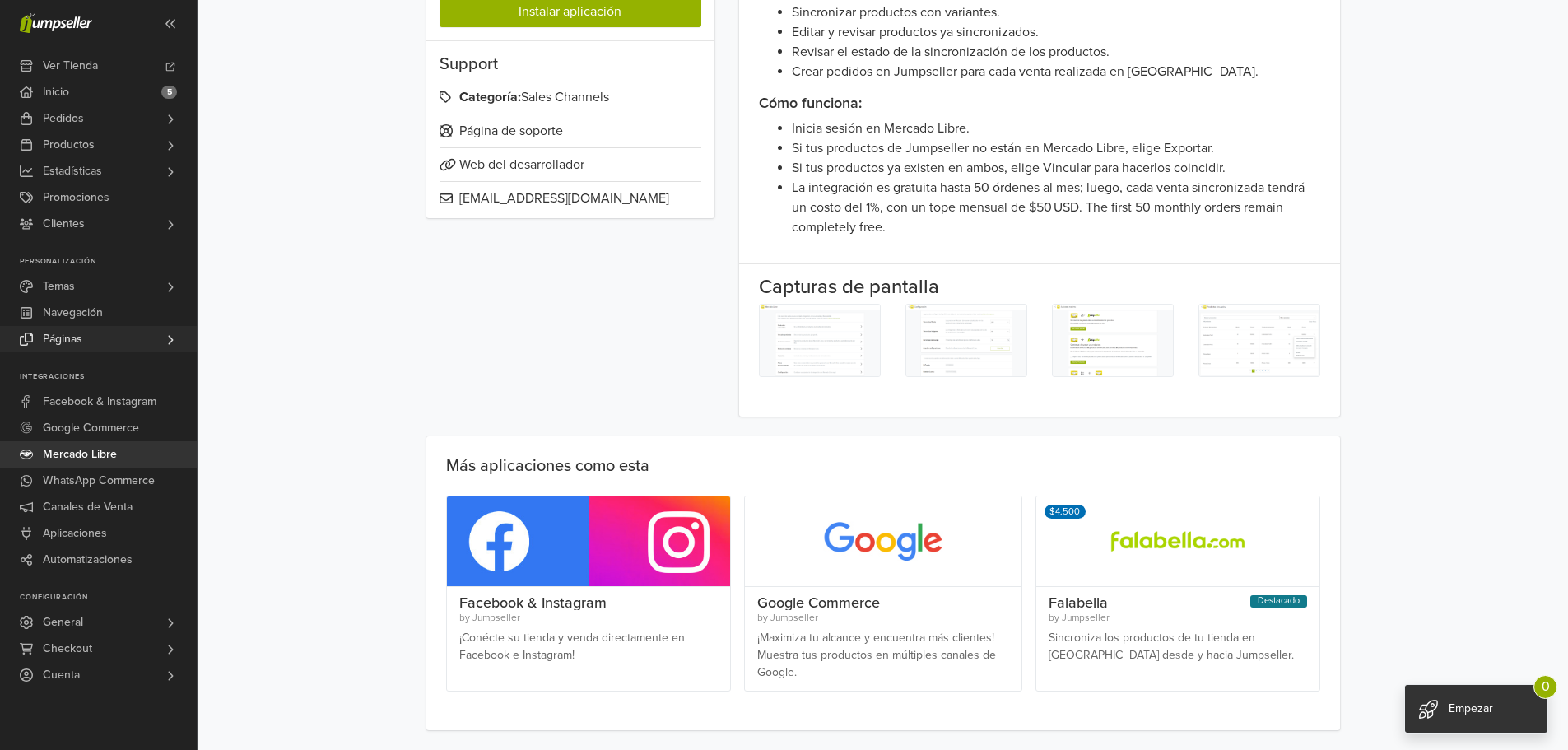
click at [71, 336] on span "Páginas" at bounding box center [62, 340] width 39 height 27
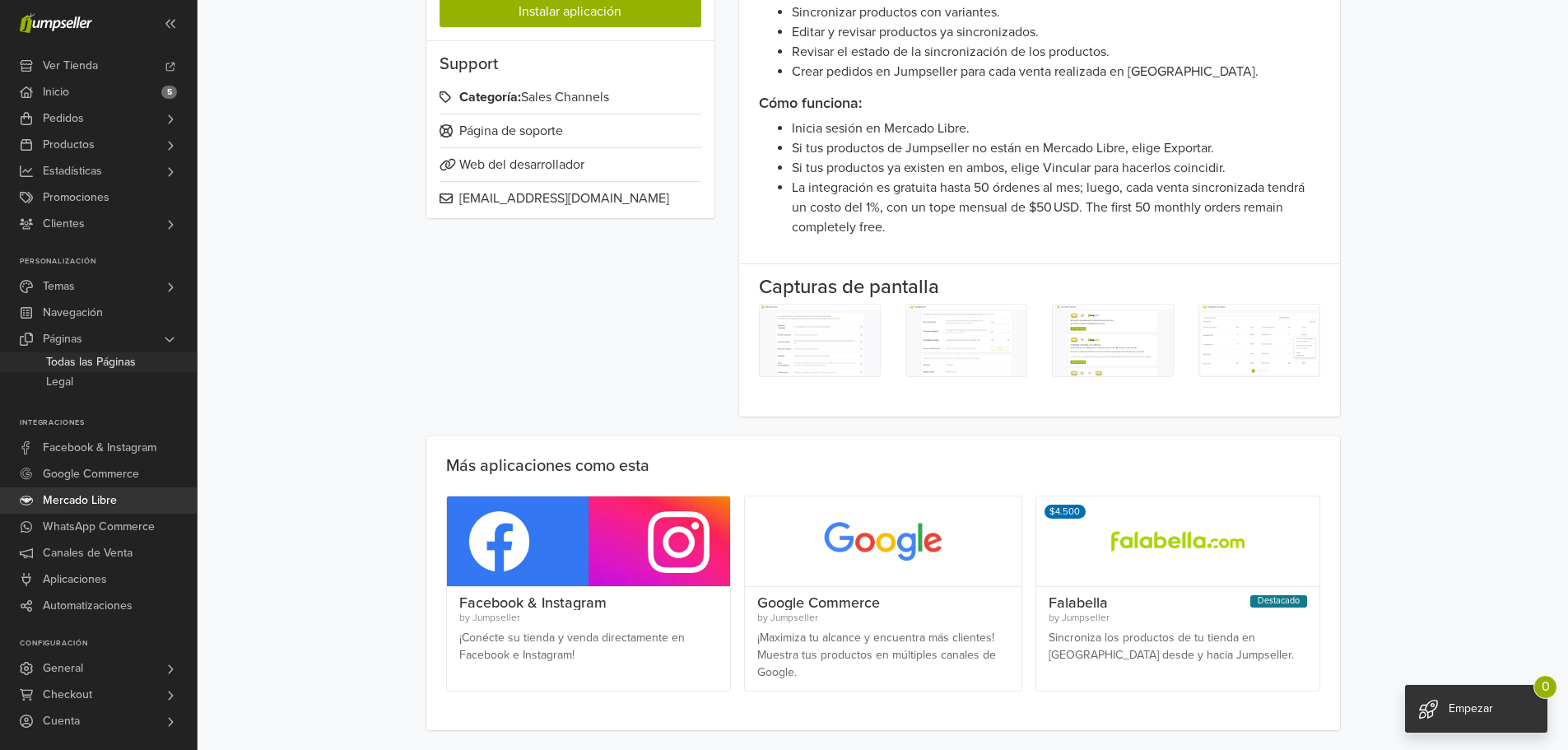
click at [73, 362] on span "Todas las Páginas" at bounding box center [91, 362] width 90 height 20
